Goal: Transaction & Acquisition: Download file/media

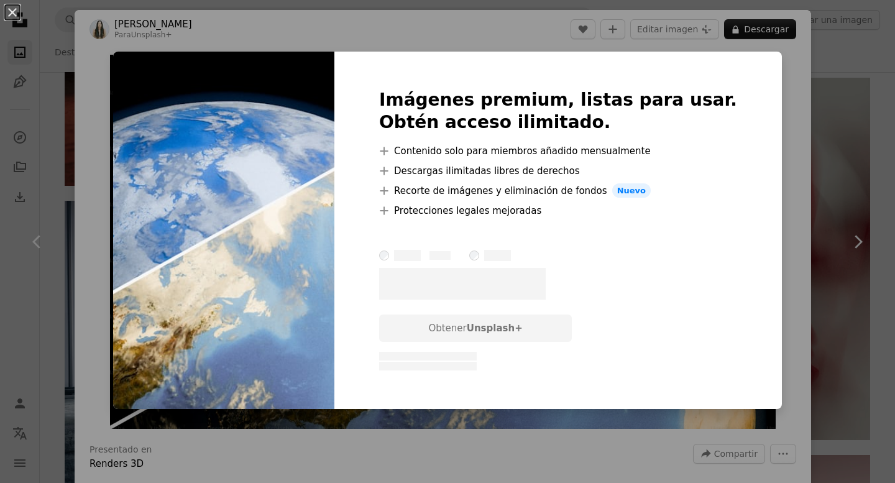
scroll to position [0, 321]
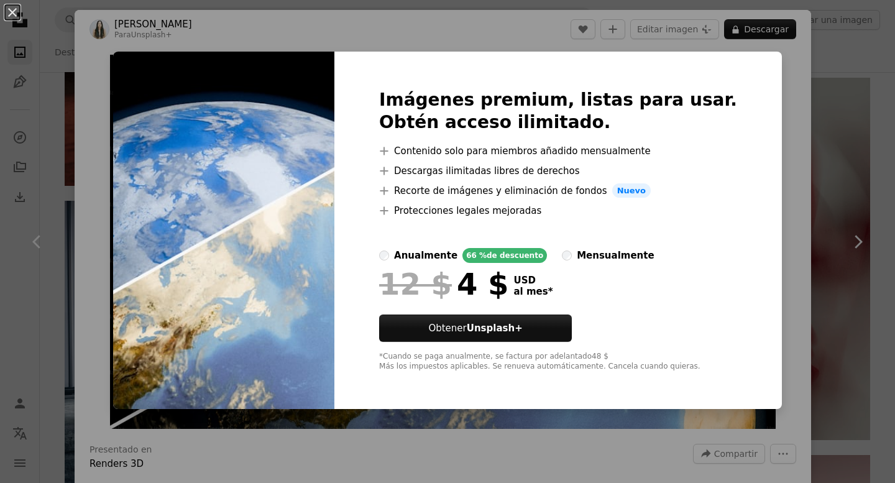
click at [837, 165] on div "An X shape Imágenes premium, listas para usar. Obtén acceso ilimitado. A plus s…" at bounding box center [447, 241] width 895 height 483
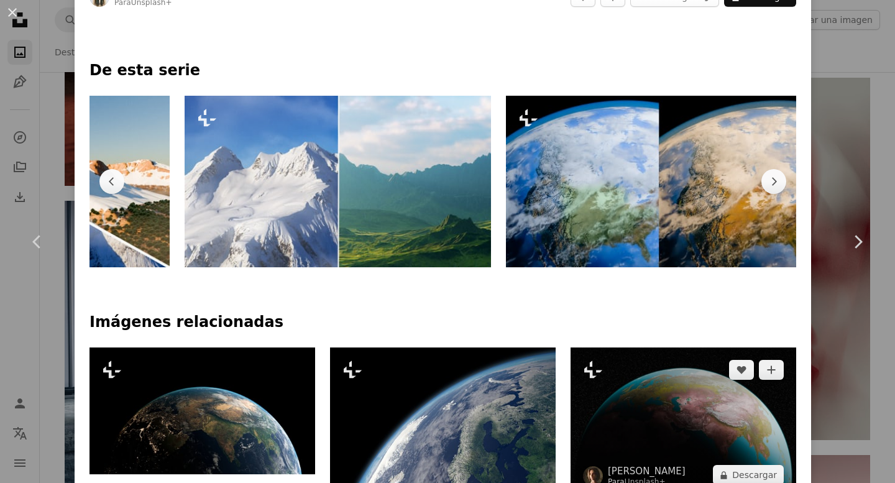
scroll to position [0, 874]
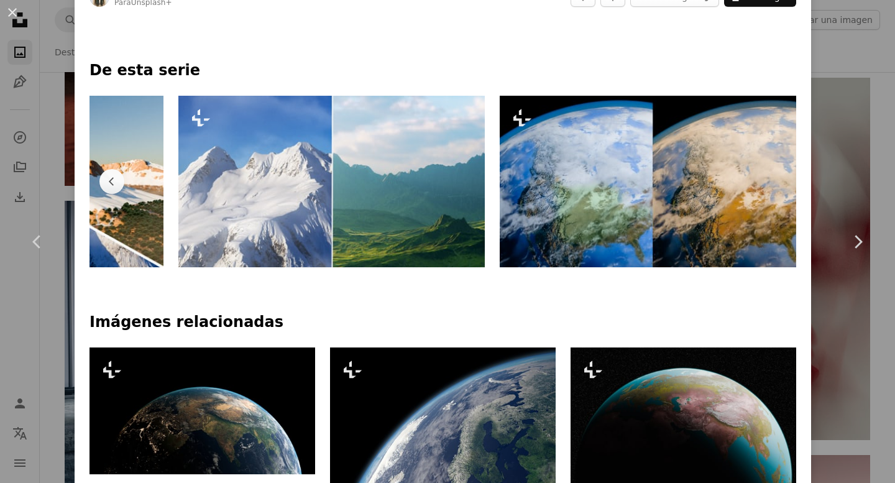
click at [692, 235] on img at bounding box center [653, 182] width 306 height 172
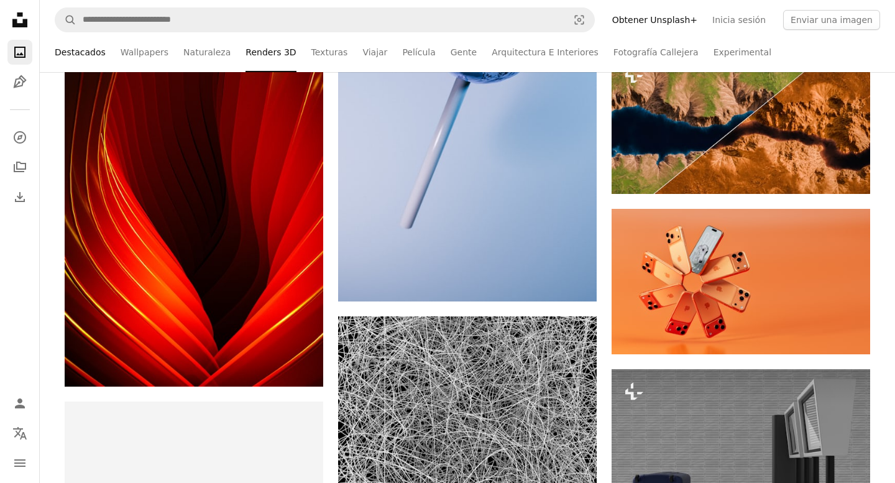
scroll to position [1948, 0]
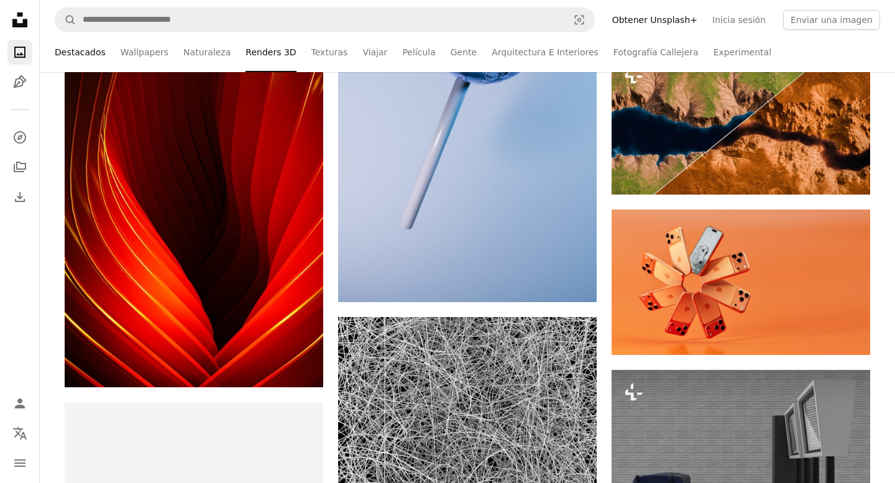
click at [75, 58] on link "Destacados" at bounding box center [80, 52] width 51 height 40
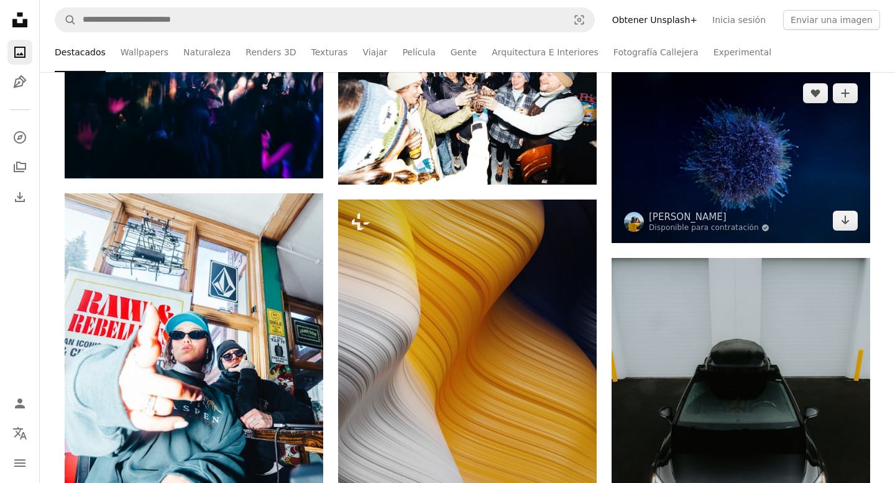
scroll to position [8478, 0]
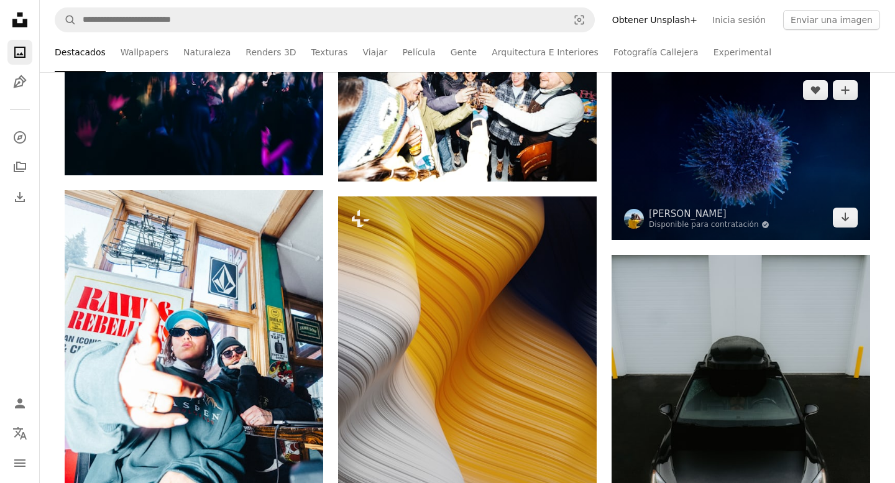
click at [735, 147] on img at bounding box center [741, 154] width 259 height 172
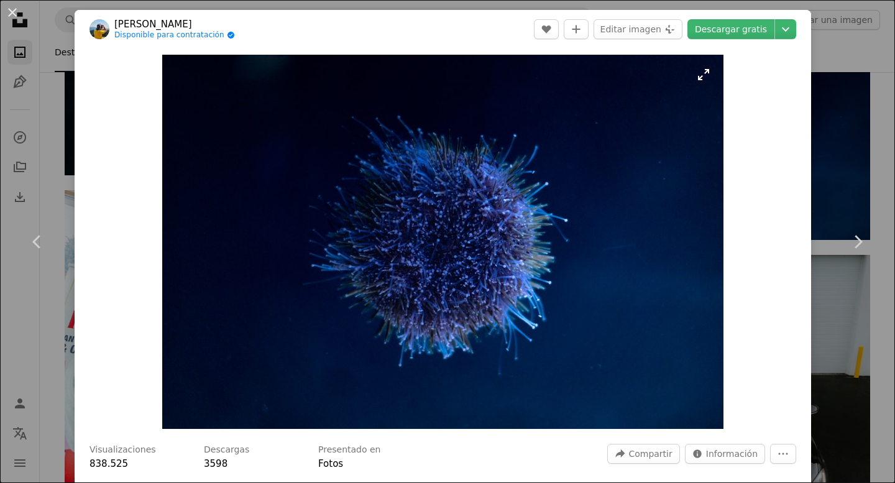
click at [723, 145] on img "Ampliar en esta imagen" at bounding box center [442, 242] width 561 height 374
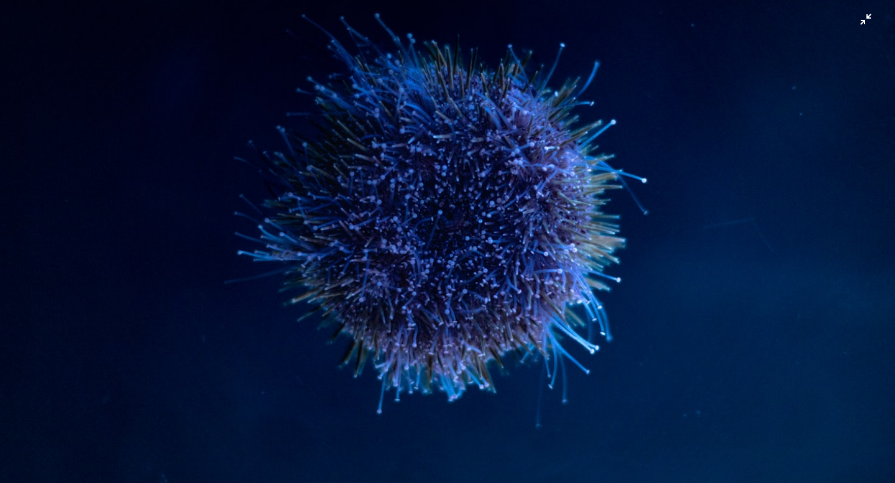
scroll to position [77, 0]
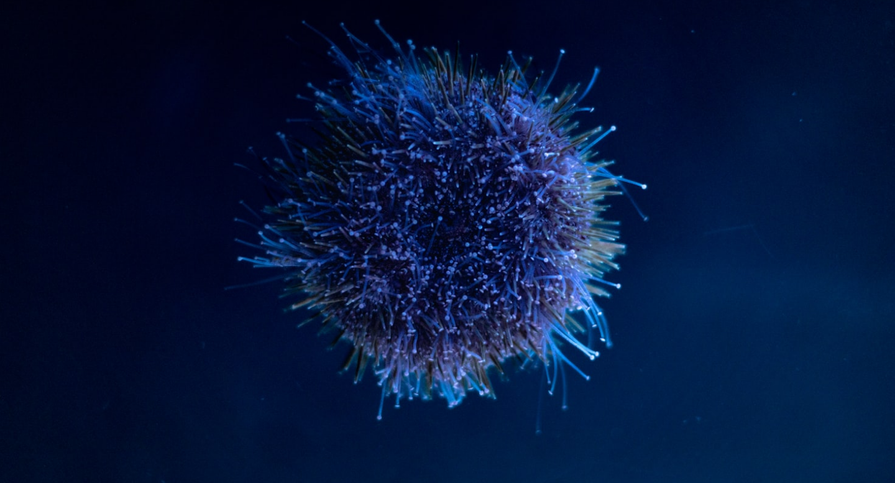
click at [861, 22] on img "Reducir el zoom en esta imagen" at bounding box center [447, 220] width 896 height 597
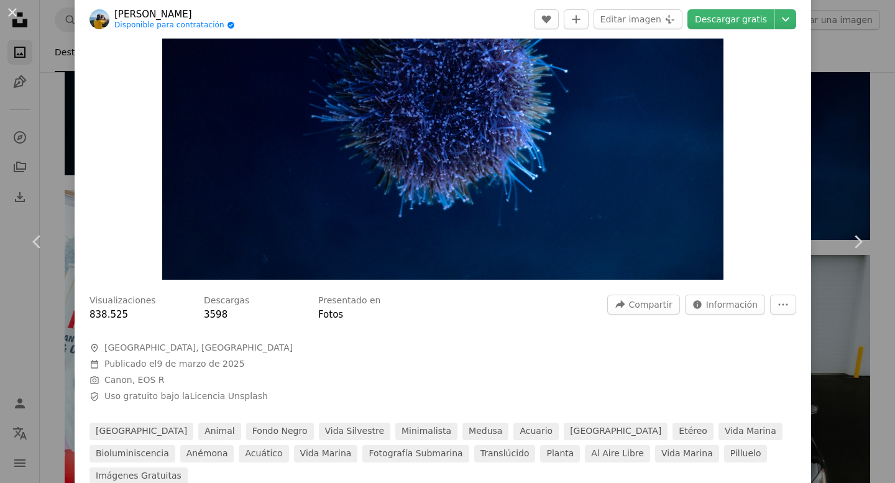
click at [532, 342] on div at bounding box center [442, 332] width 707 height 20
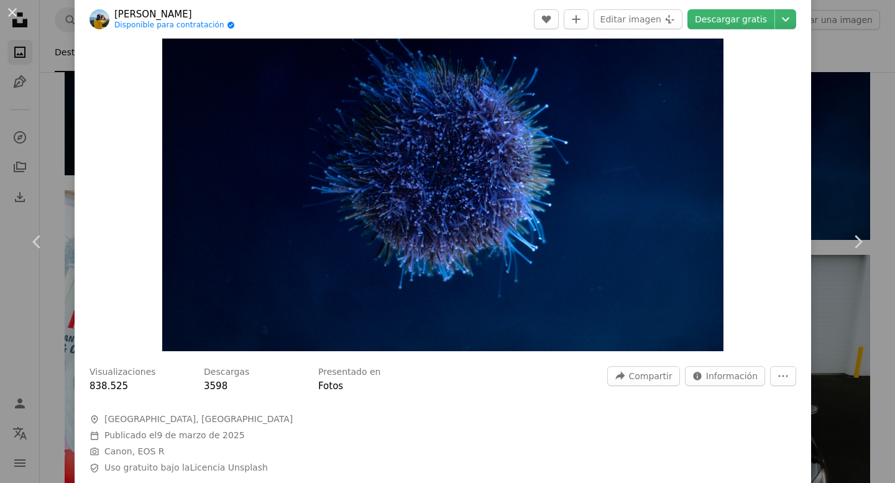
scroll to position [0, 0]
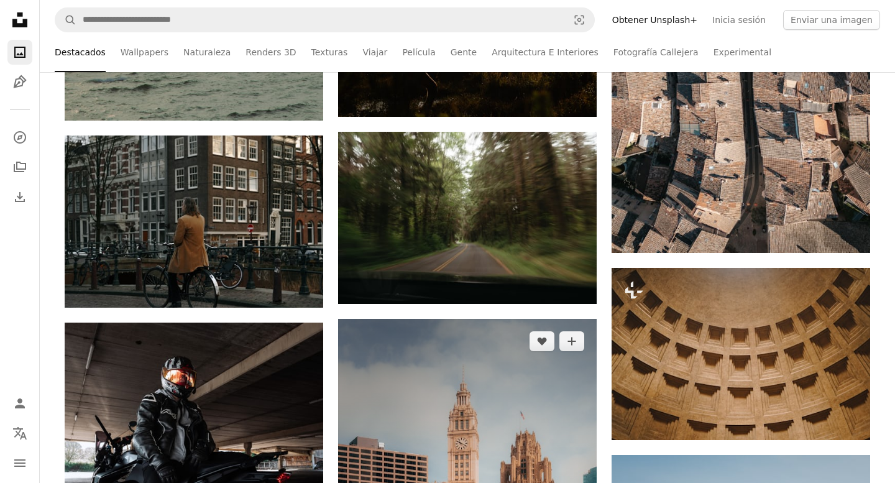
scroll to position [11960, 0]
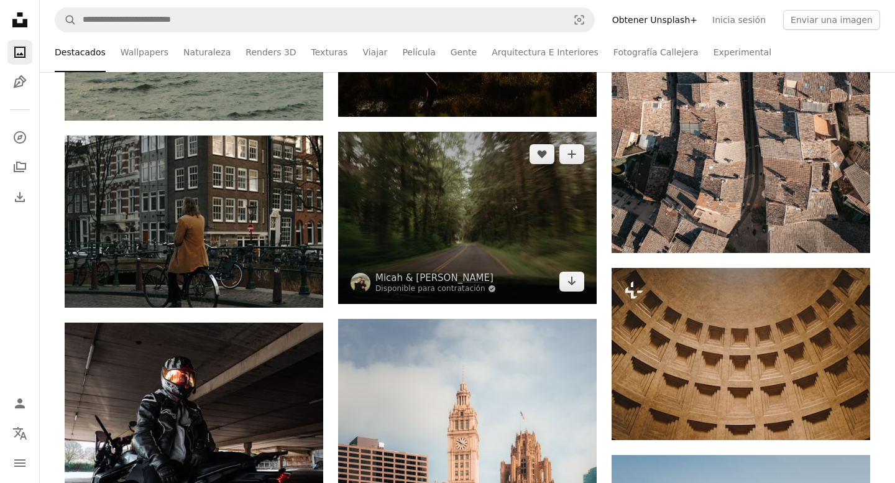
click at [533, 214] on img at bounding box center [467, 218] width 259 height 172
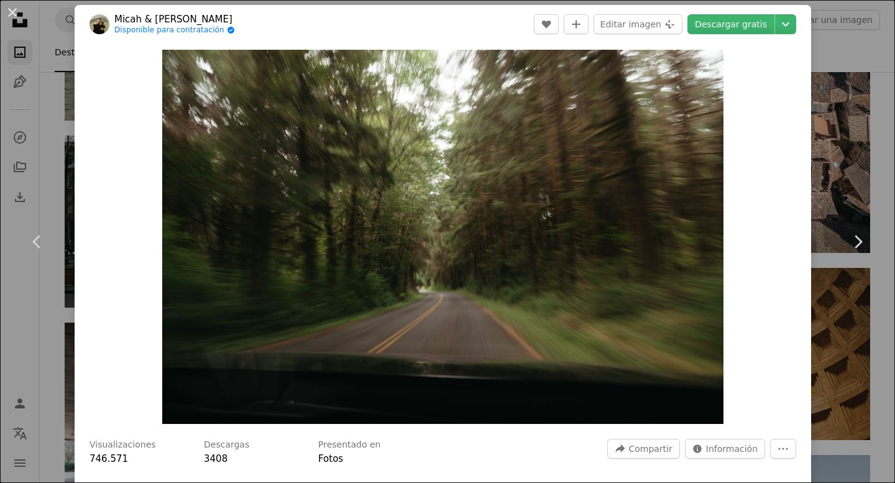
scroll to position [7, 0]
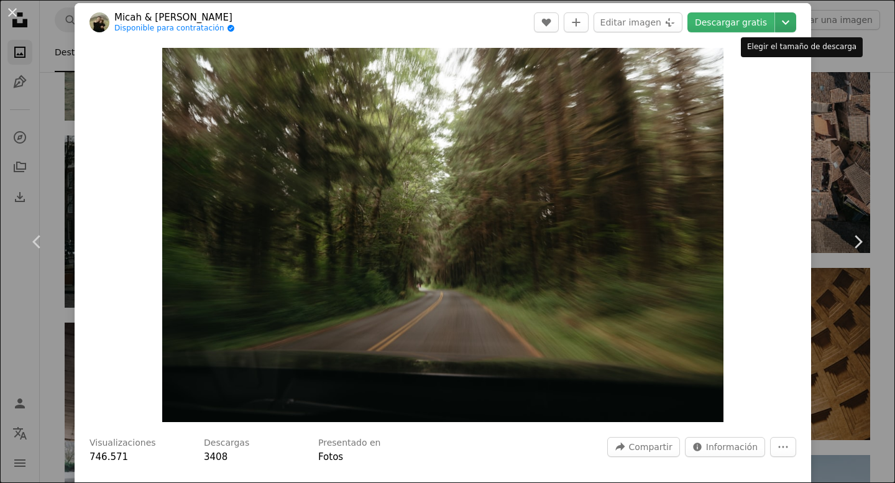
click at [788, 19] on icon "Chevron down" at bounding box center [786, 22] width 20 height 15
click at [723, 193] on img "Ampliar en esta imagen" at bounding box center [442, 235] width 561 height 374
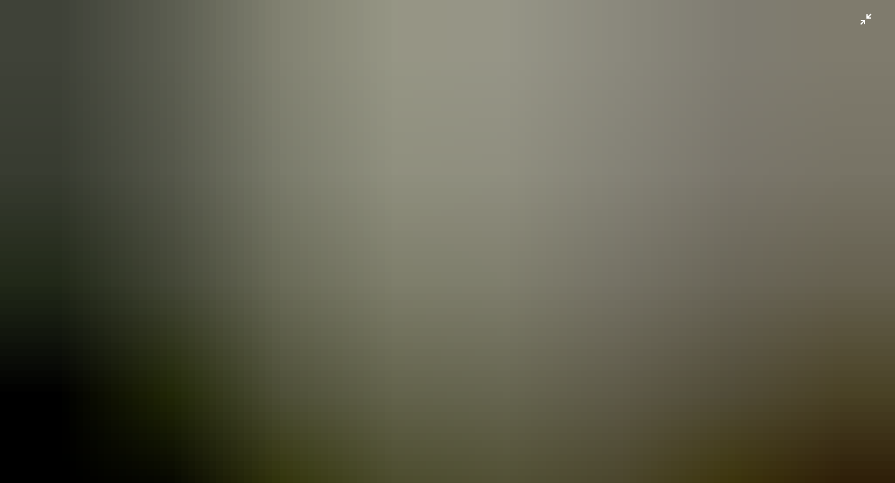
scroll to position [57, 0]
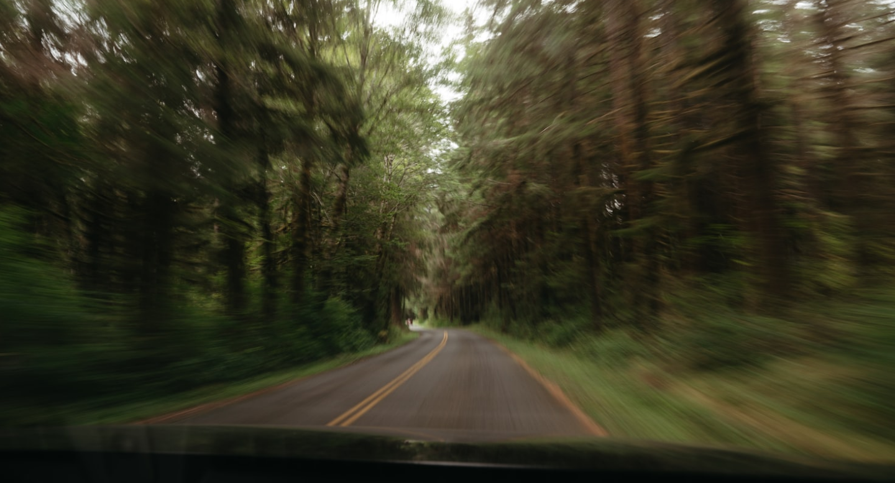
click at [848, 275] on img "Reducir el zoom en esta imagen" at bounding box center [447, 240] width 896 height 597
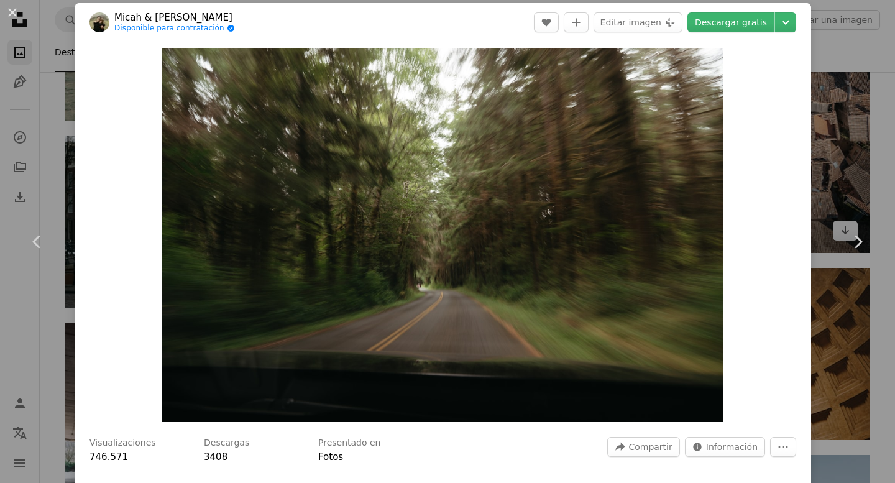
click at [852, 163] on div "An X shape Chevron left Chevron right Micah & [PERSON_NAME] Disponible para con…" at bounding box center [447, 241] width 895 height 483
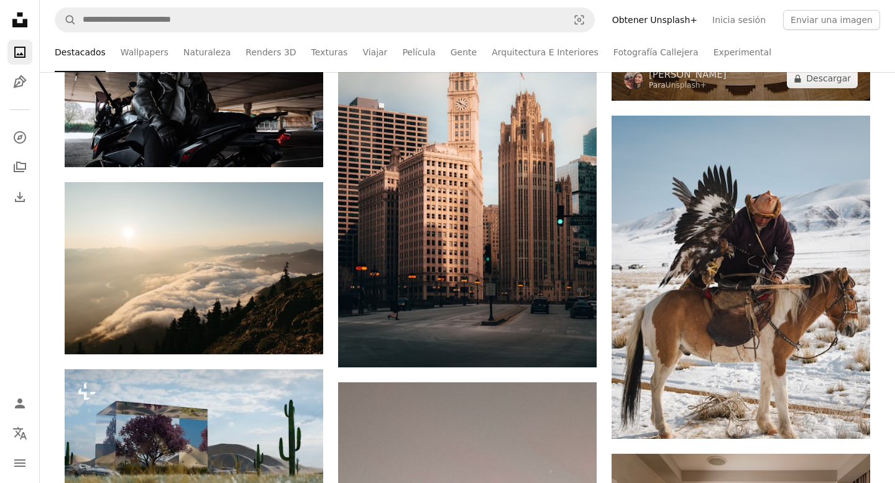
scroll to position [12299, 0]
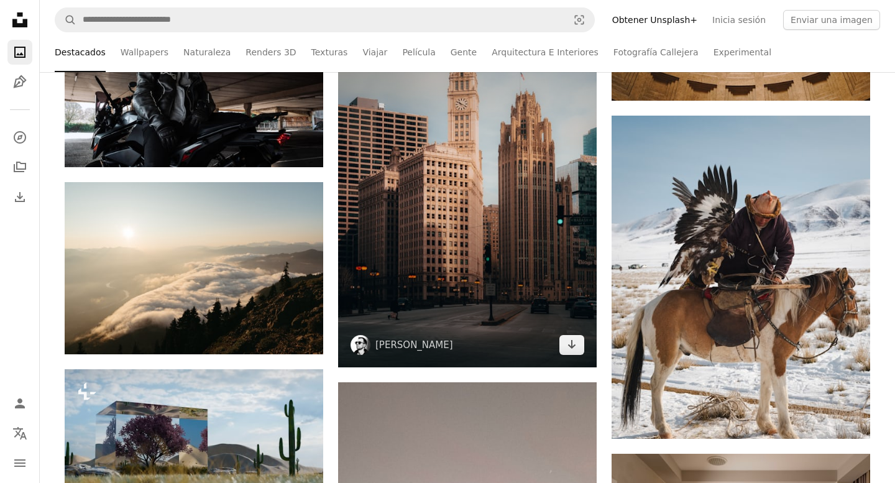
click at [497, 295] on img at bounding box center [467, 173] width 259 height 388
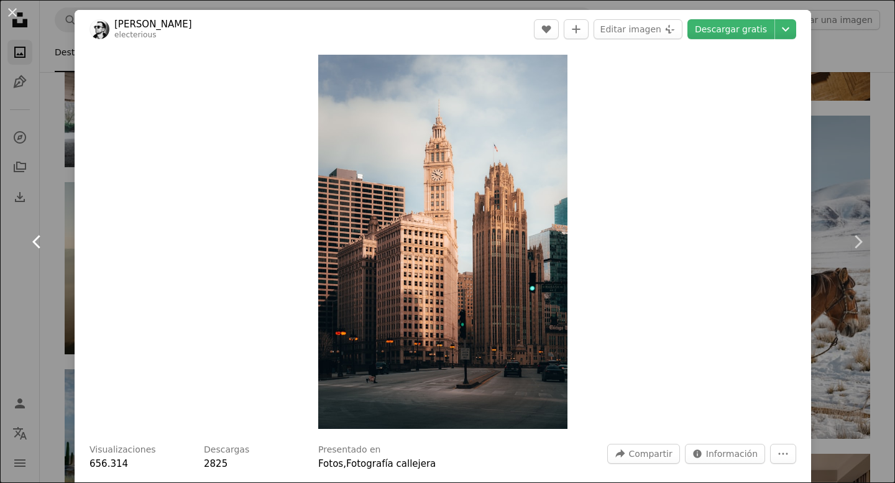
click at [39, 252] on icon "Chevron left" at bounding box center [37, 242] width 20 height 20
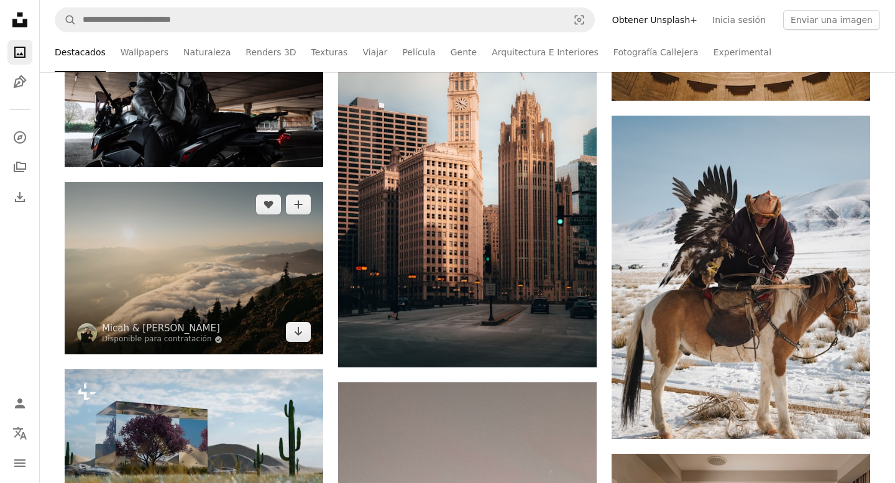
click at [191, 285] on img at bounding box center [194, 268] width 259 height 172
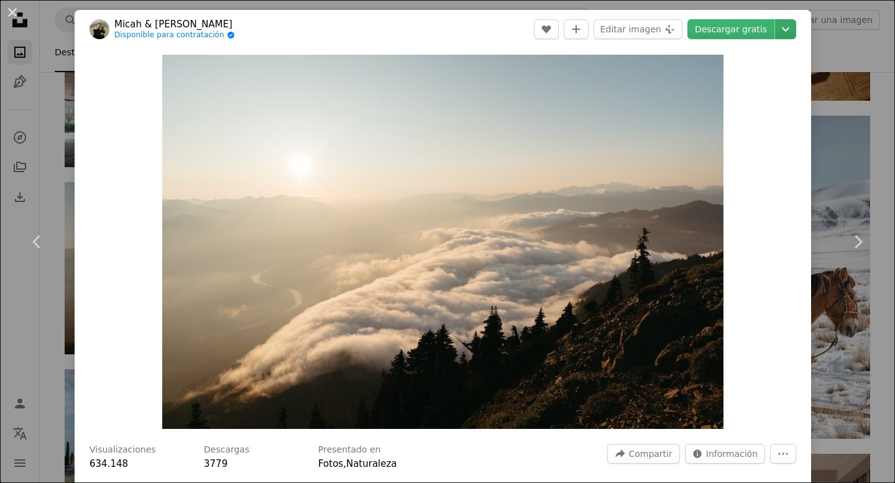
click at [796, 21] on button "Chevron down" at bounding box center [785, 29] width 21 height 20
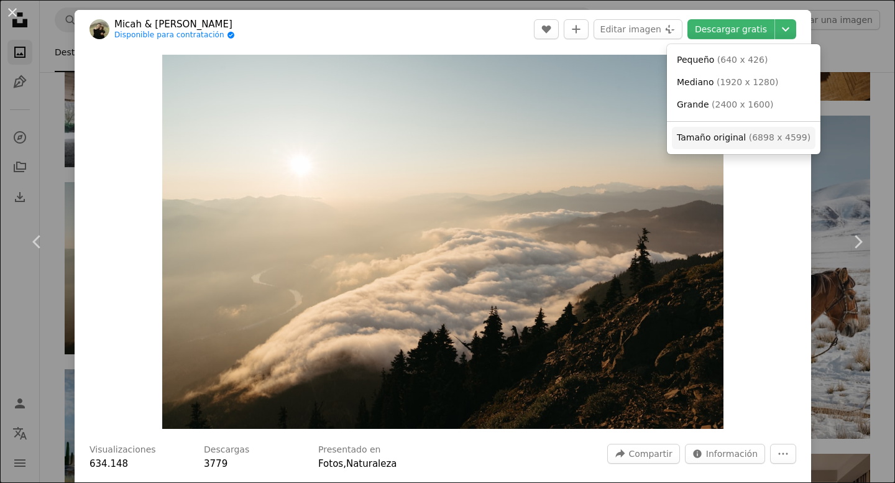
click at [751, 137] on span "( 6898 x 4599 )" at bounding box center [780, 137] width 62 height 10
